Goal: Entertainment & Leisure: Consume media (video, audio)

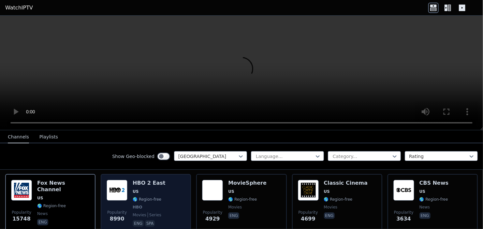
scroll to position [65, 0]
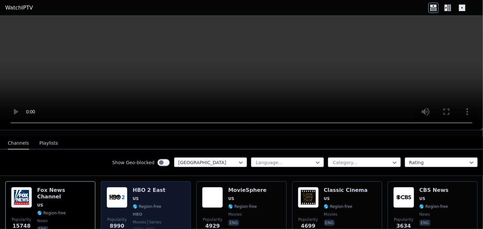
click at [174, 194] on div "Popularity 8990 HBO 2 East US 🌎 Region-free HBO movies series eng spa" at bounding box center [146, 211] width 79 height 48
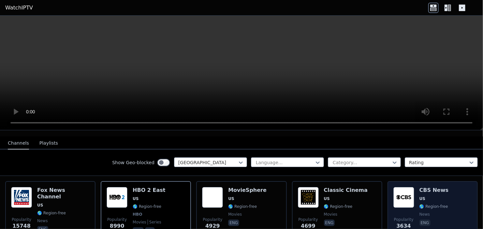
click at [436, 196] on span "US" at bounding box center [433, 198] width 29 height 5
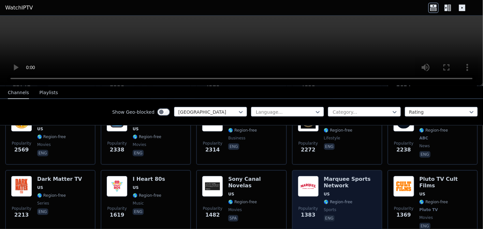
scroll to position [163, 0]
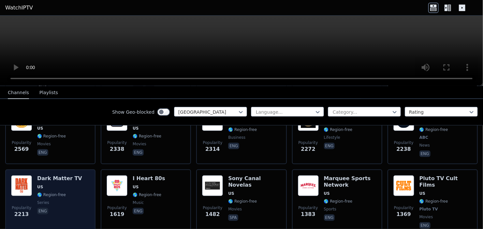
click at [61, 184] on span "US" at bounding box center [59, 186] width 45 height 5
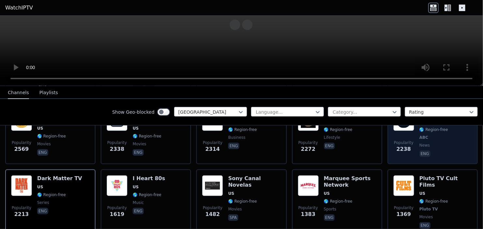
scroll to position [326, 0]
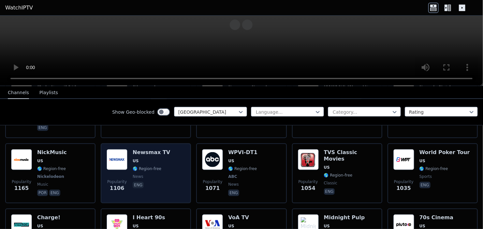
click at [167, 149] on div "Popularity 1106 Newsmax TV US 🌎 Region-free news eng" at bounding box center [146, 173] width 79 height 48
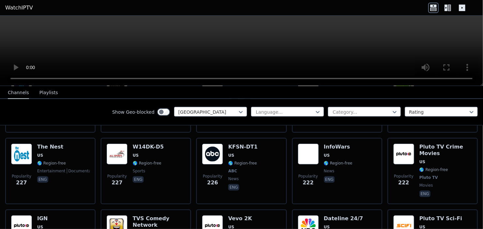
scroll to position [1695, 0]
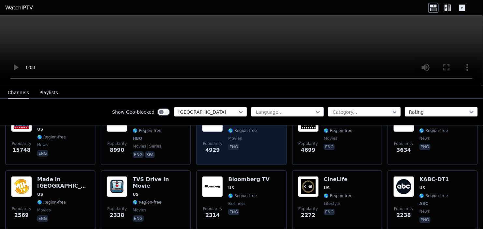
scroll to position [98, 0]
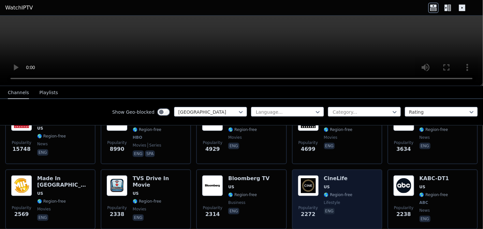
click at [366, 176] on div "Popularity 2272 CineLife US 🌎 Region-free lifestyle eng" at bounding box center [337, 199] width 79 height 48
click at [356, 178] on div "Popularity 2272 CineLife US 🌎 Region-free lifestyle eng" at bounding box center [337, 199] width 79 height 48
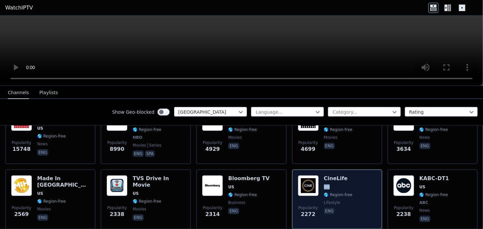
click at [356, 178] on div "Popularity 2272 CineLife US 🌎 Region-free lifestyle eng" at bounding box center [337, 199] width 79 height 48
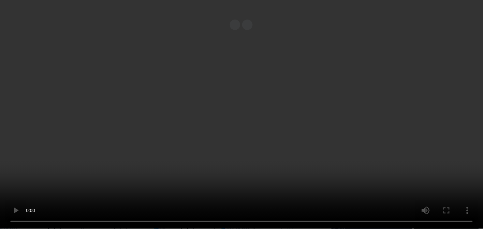
scroll to position [163, 0]
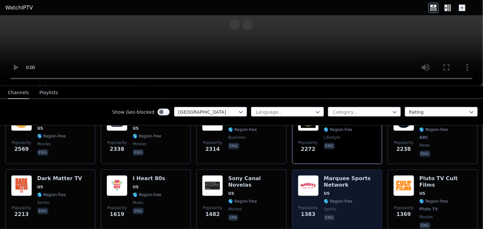
click at [363, 179] on h6 "Marquee Sports Network" at bounding box center [350, 181] width 52 height 13
click at [330, 181] on h6 "Marquee Sports Network" at bounding box center [350, 181] width 52 height 13
click at [372, 191] on span "US" at bounding box center [350, 193] width 52 height 5
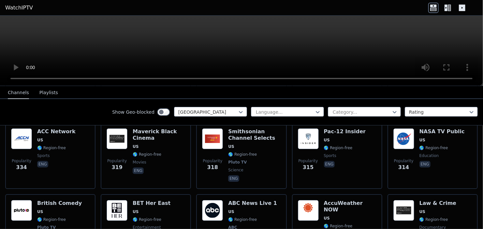
scroll to position [1336, 0]
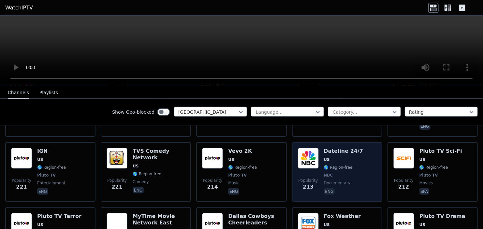
scroll to position [1401, 0]
